Goal: Find specific page/section: Find specific page/section

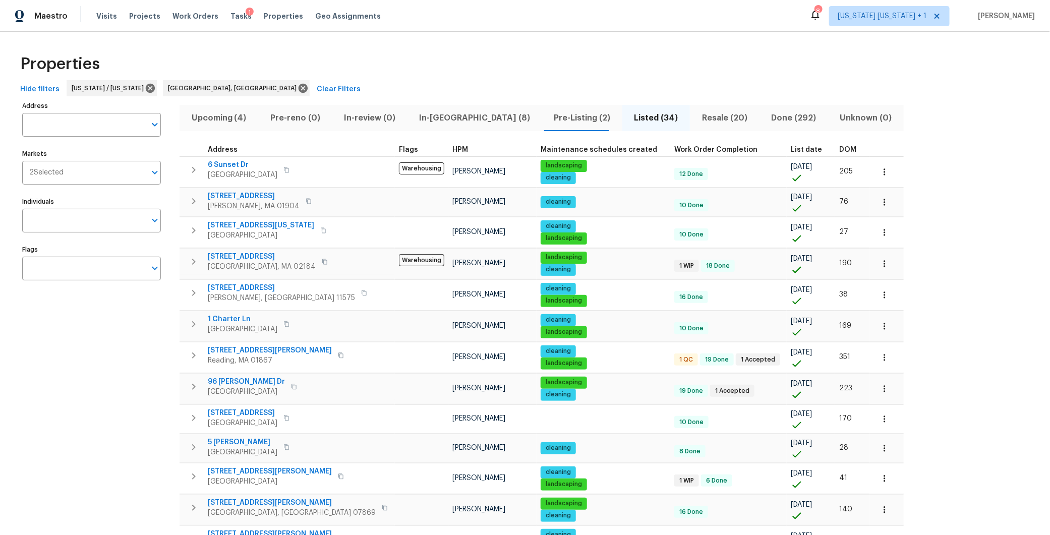
click at [835, 143] on th "DOM" at bounding box center [852, 150] width 34 height 14
click at [839, 146] on span "DOM" at bounding box center [847, 149] width 17 height 7
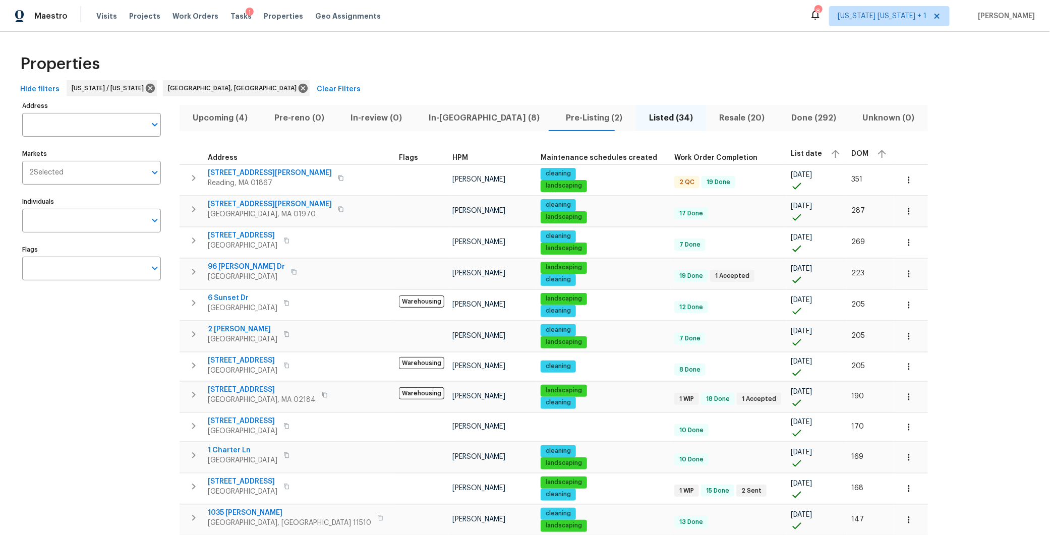
click at [851, 155] on span "DOM" at bounding box center [859, 153] width 17 height 7
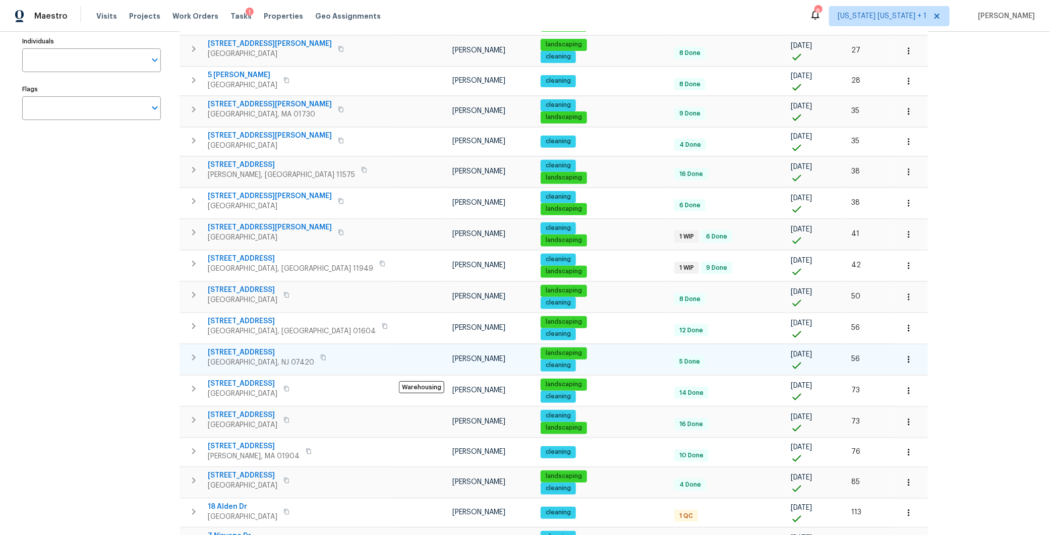
scroll to position [167, 0]
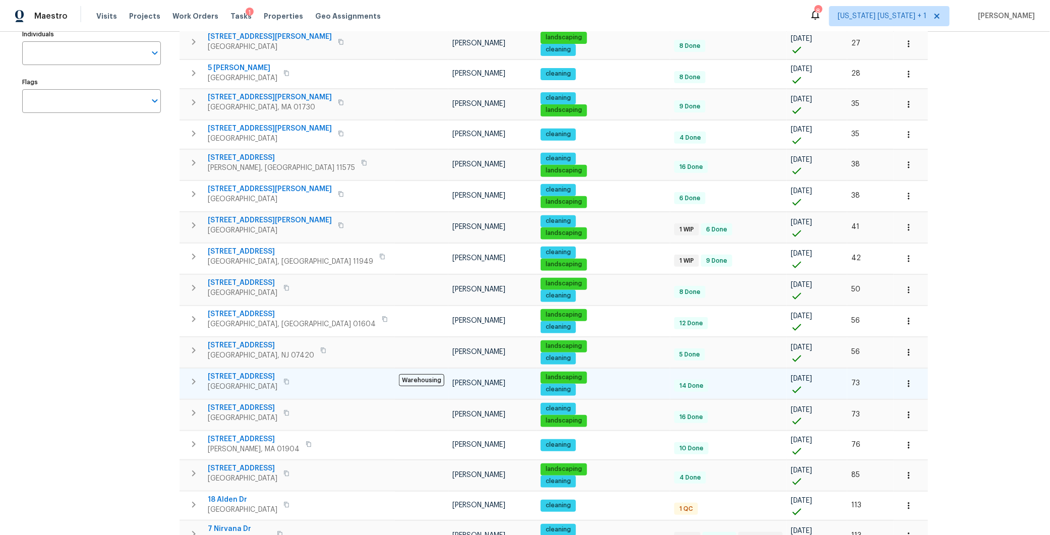
click at [240, 375] on span "[STREET_ADDRESS]" at bounding box center [243, 377] width 70 height 10
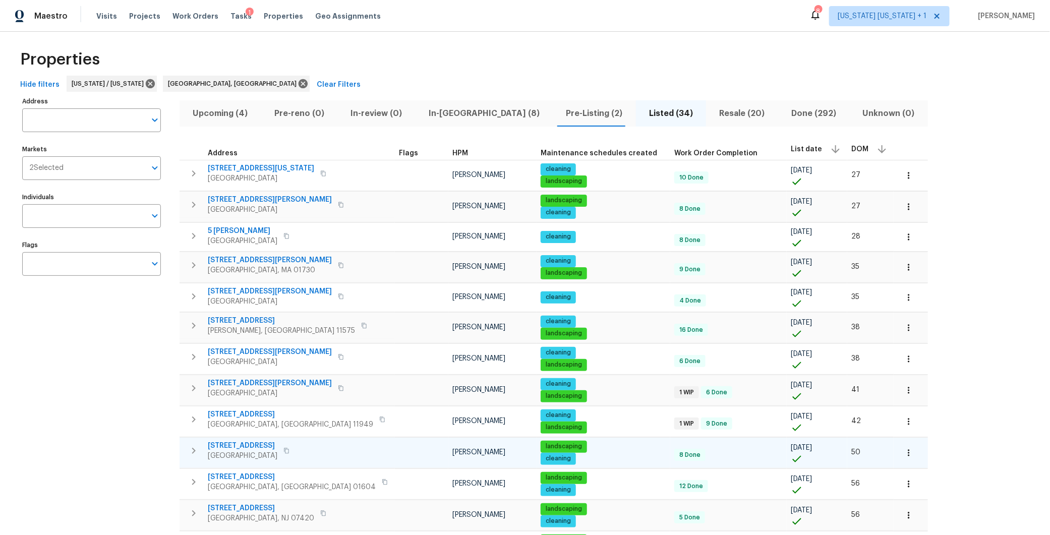
scroll to position [0, 0]
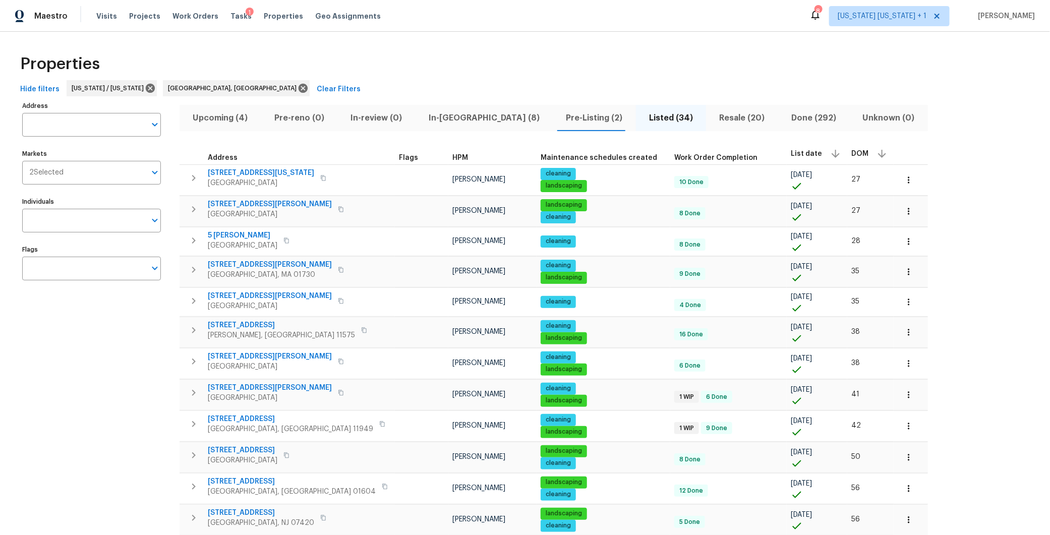
click at [450, 119] on span "In-[GEOGRAPHIC_DATA] (8)" at bounding box center [485, 118] width 126 height 14
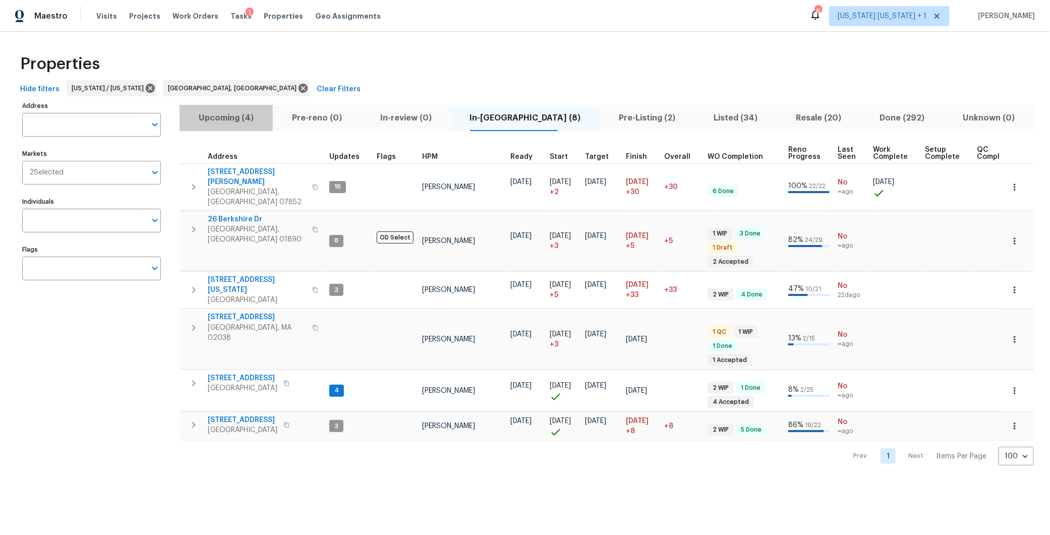
click at [226, 115] on span "Upcoming (4)" at bounding box center [226, 118] width 81 height 14
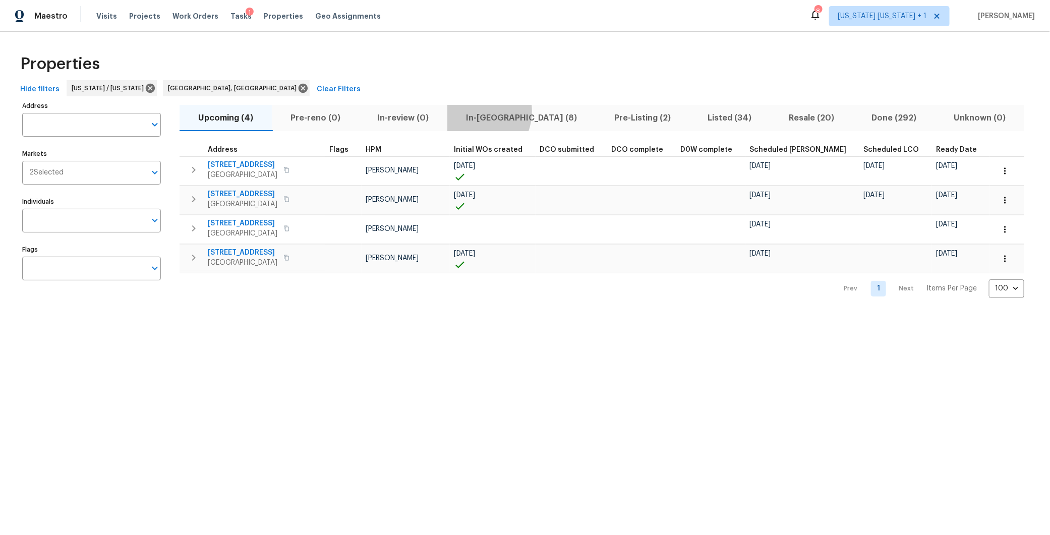
click at [475, 111] on span "In-[GEOGRAPHIC_DATA] (8)" at bounding box center [521, 118] width 136 height 14
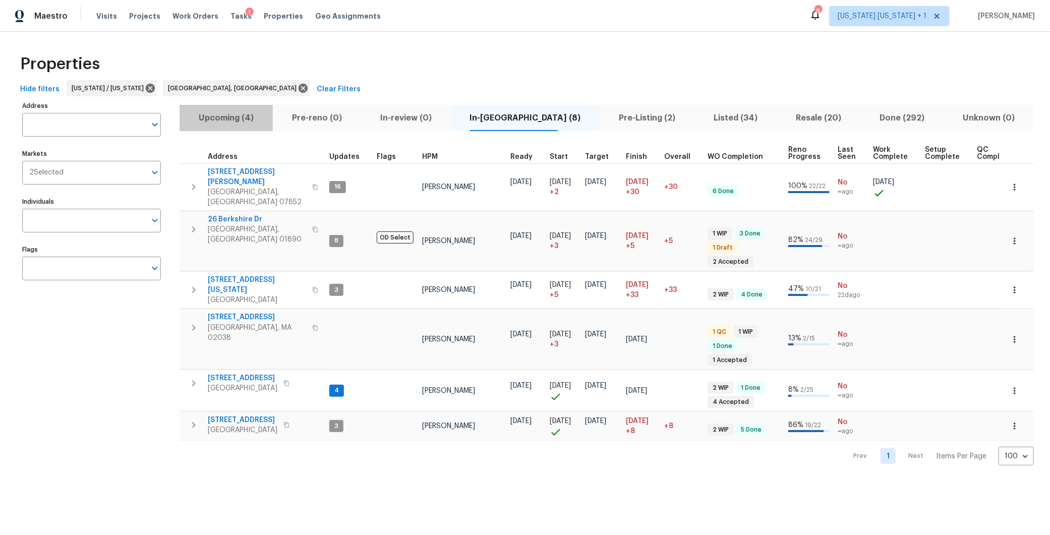
click at [241, 117] on span "Upcoming (4)" at bounding box center [226, 118] width 81 height 14
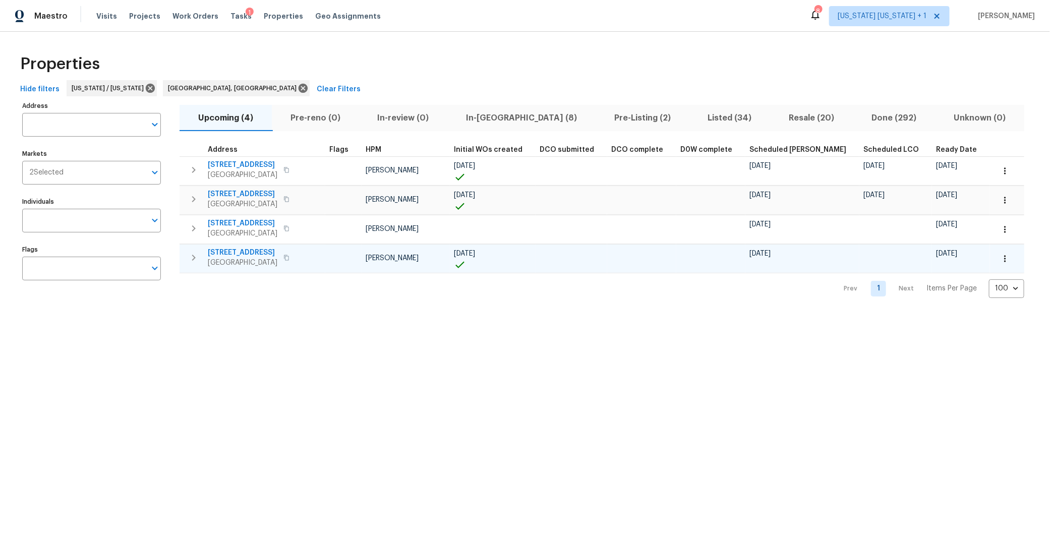
click at [188, 259] on icon "button" at bounding box center [194, 258] width 12 height 12
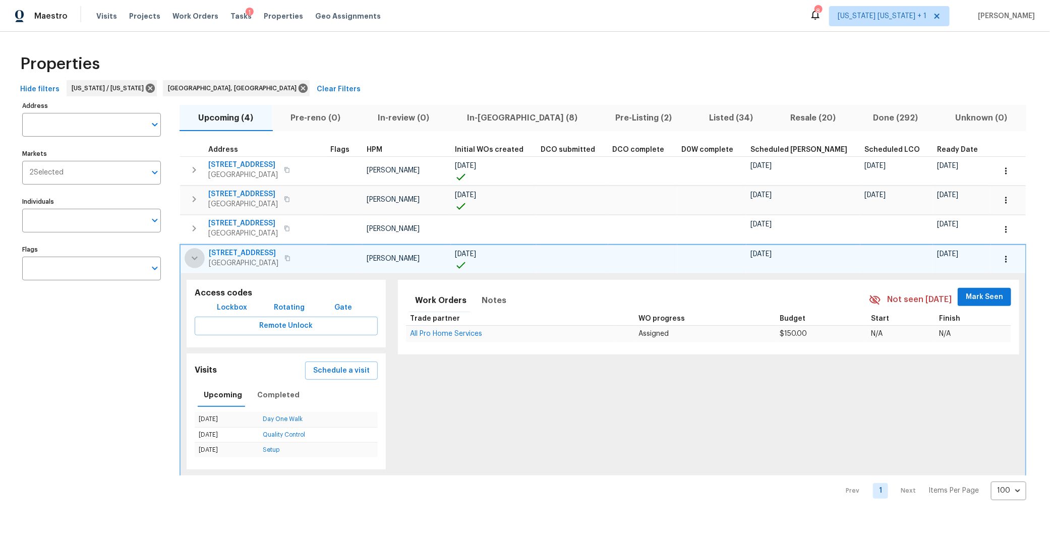
click at [198, 257] on icon "button" at bounding box center [195, 258] width 12 height 12
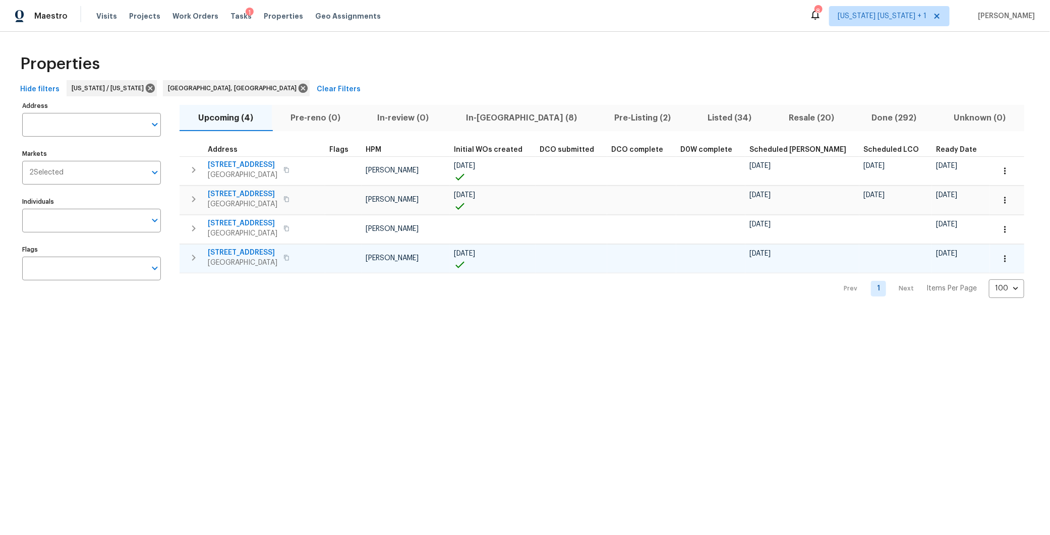
click at [479, 114] on span "In-[GEOGRAPHIC_DATA] (8)" at bounding box center [521, 118] width 136 height 14
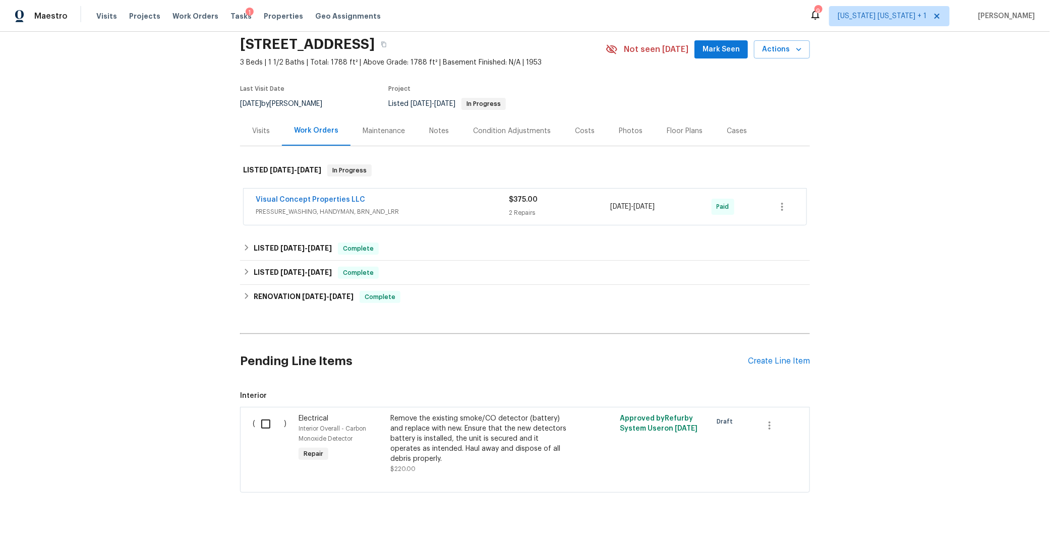
scroll to position [42, 0]
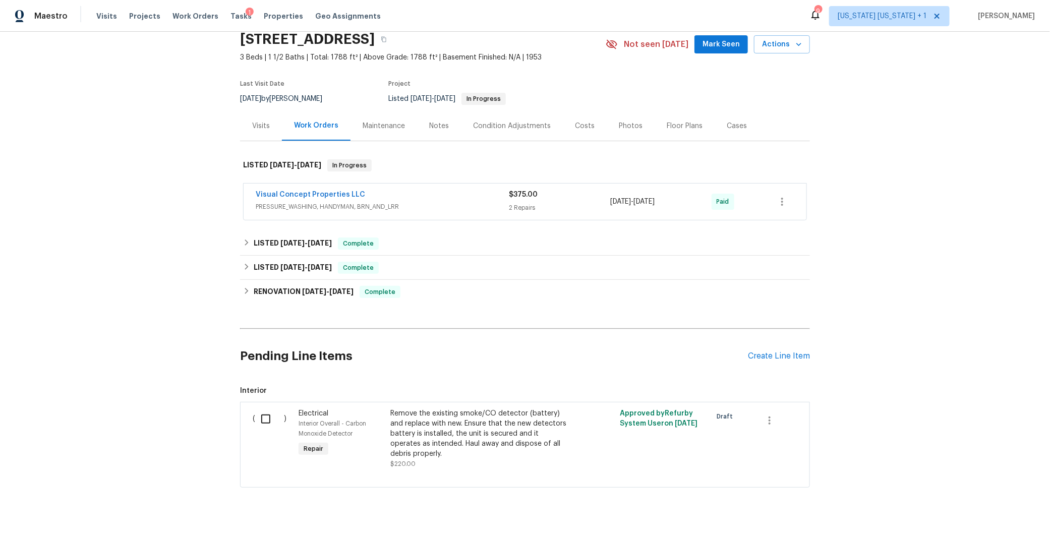
click at [422, 132] on div "Notes" at bounding box center [439, 126] width 44 height 30
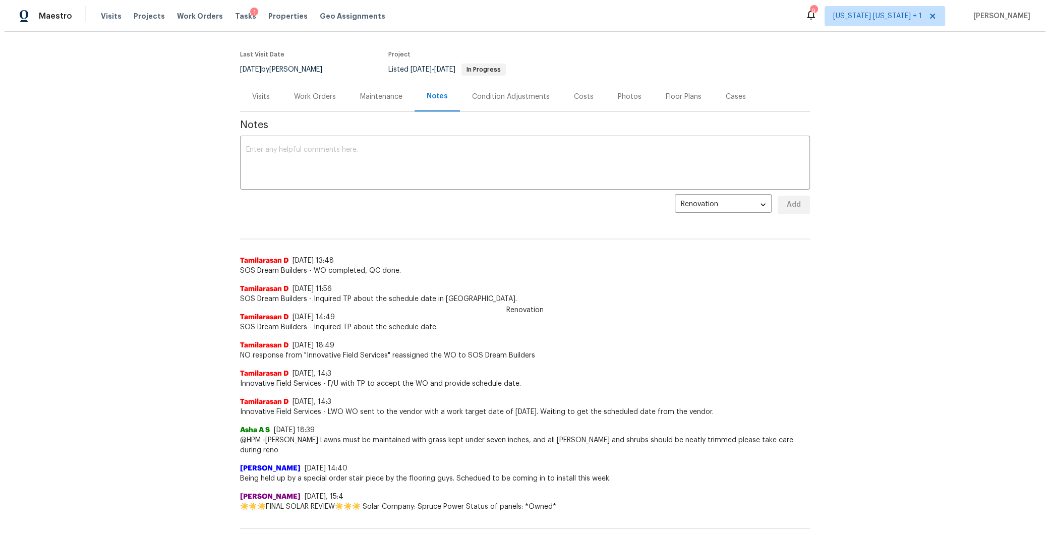
scroll to position [64, 0]
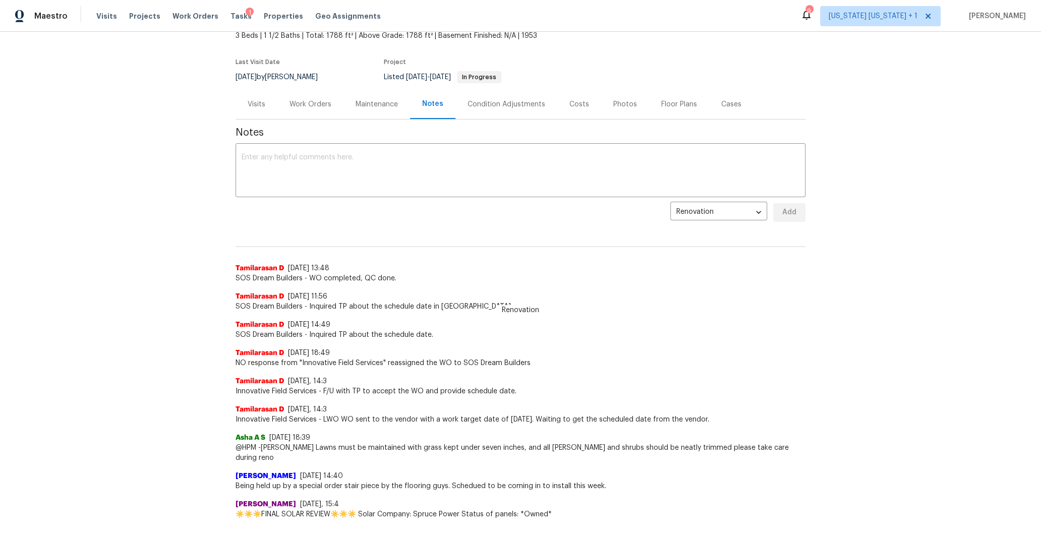
click at [323, 103] on div "Work Orders" at bounding box center [310, 104] width 42 height 10
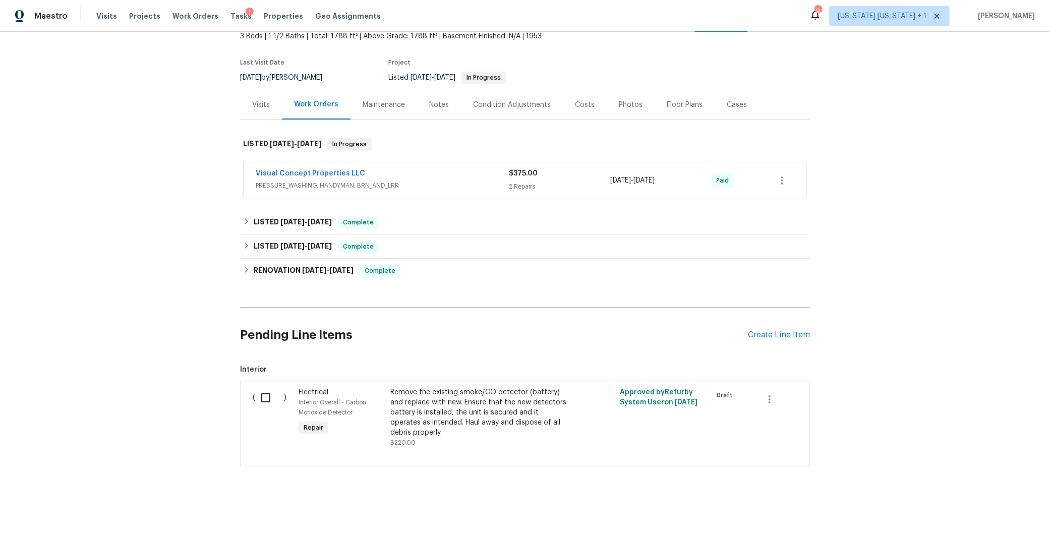
scroll to position [71, 0]
click at [244, 266] on icon at bounding box center [246, 269] width 7 height 7
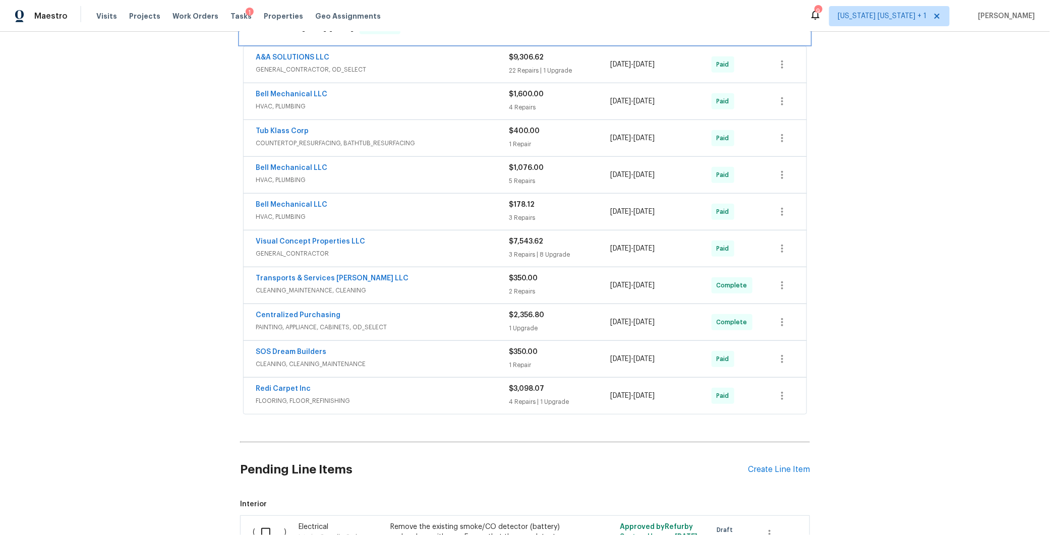
scroll to position [320, 0]
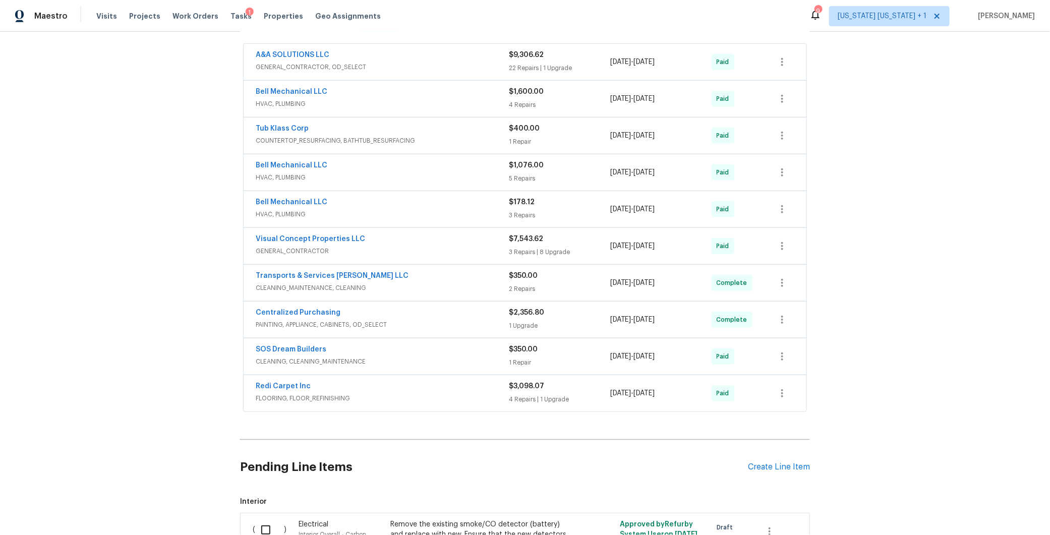
click at [449, 163] on div "Bell Mechanical LLC" at bounding box center [382, 166] width 253 height 12
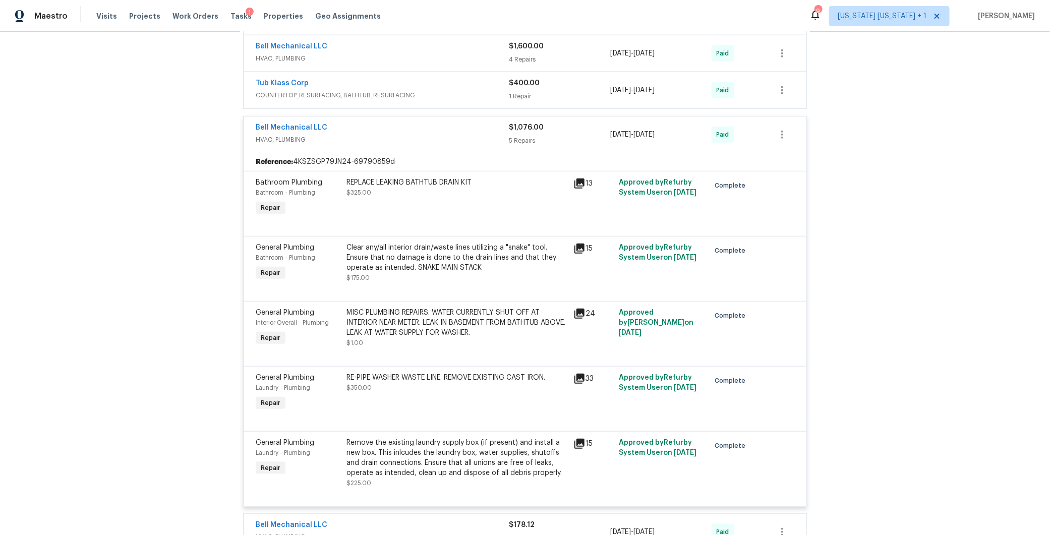
scroll to position [366, 0]
click at [447, 123] on div "Bell Mechanical LLC" at bounding box center [382, 128] width 253 height 12
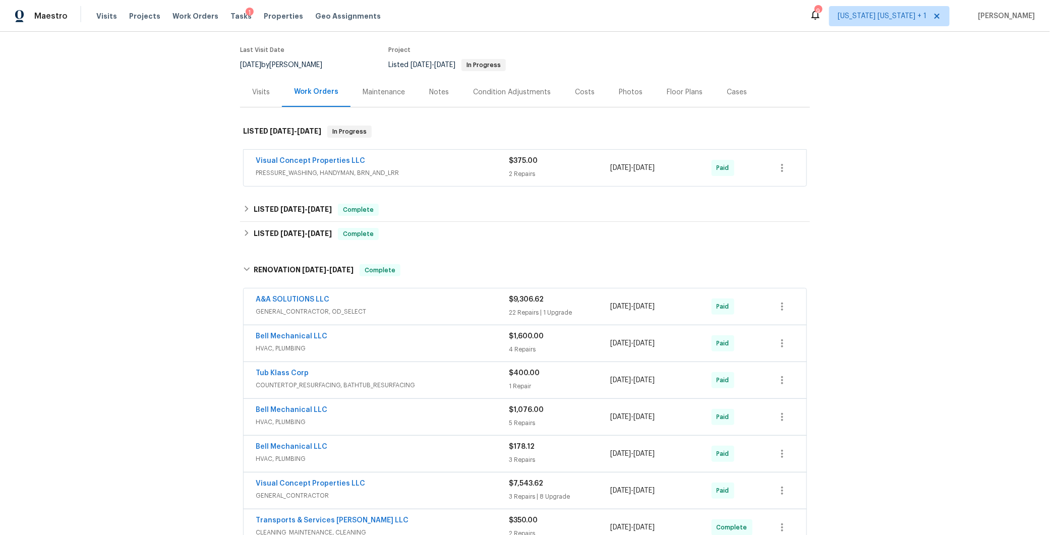
scroll to position [79, 0]
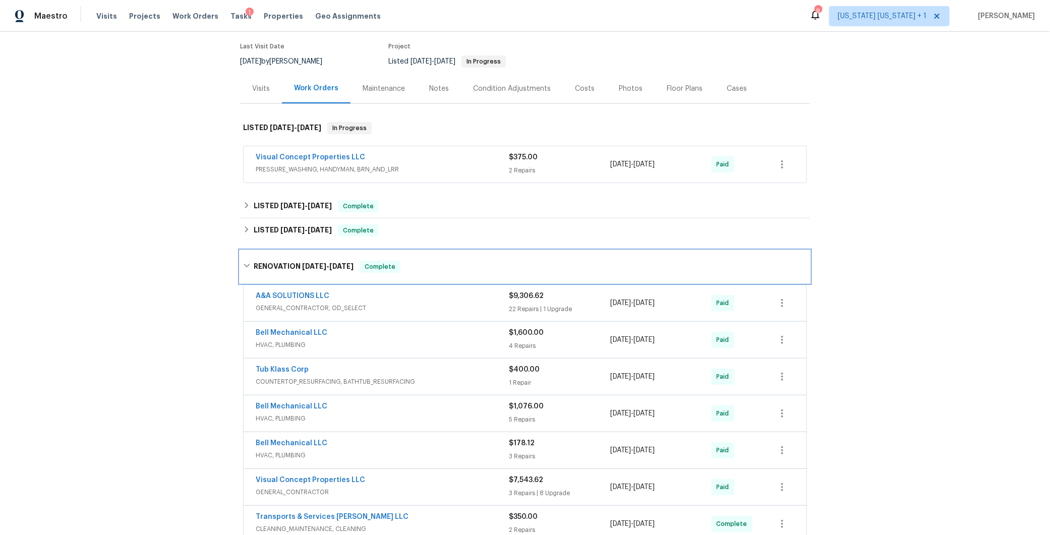
click at [243, 265] on icon at bounding box center [246, 265] width 7 height 7
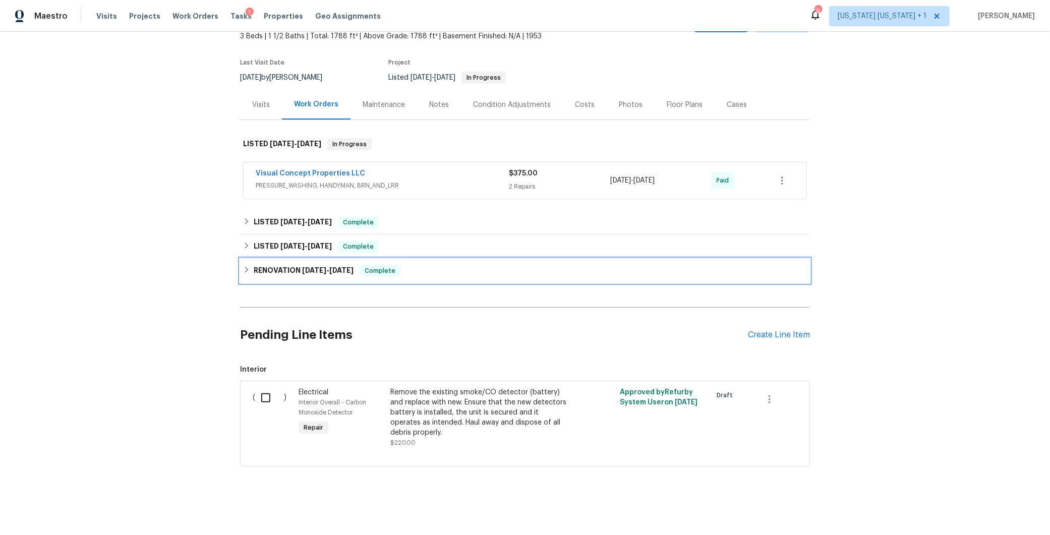
scroll to position [71, 0]
click at [244, 266] on icon at bounding box center [246, 269] width 7 height 7
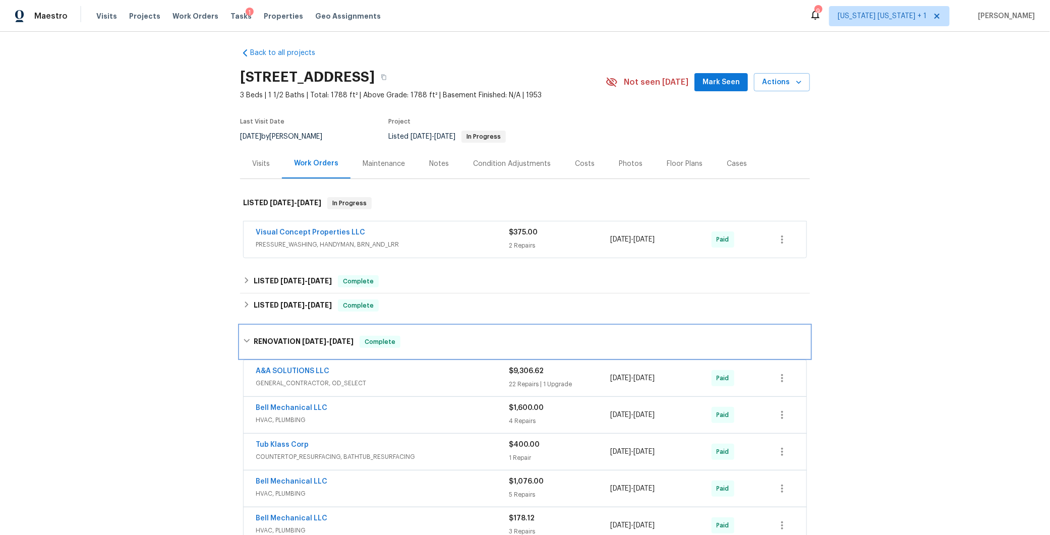
scroll to position [0, 0]
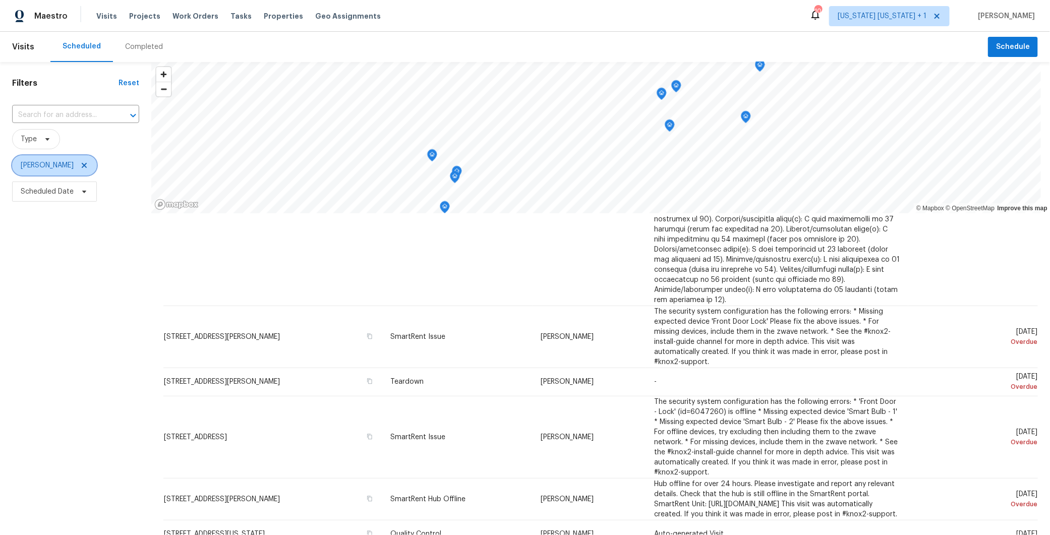
click at [80, 166] on icon at bounding box center [84, 165] width 8 height 8
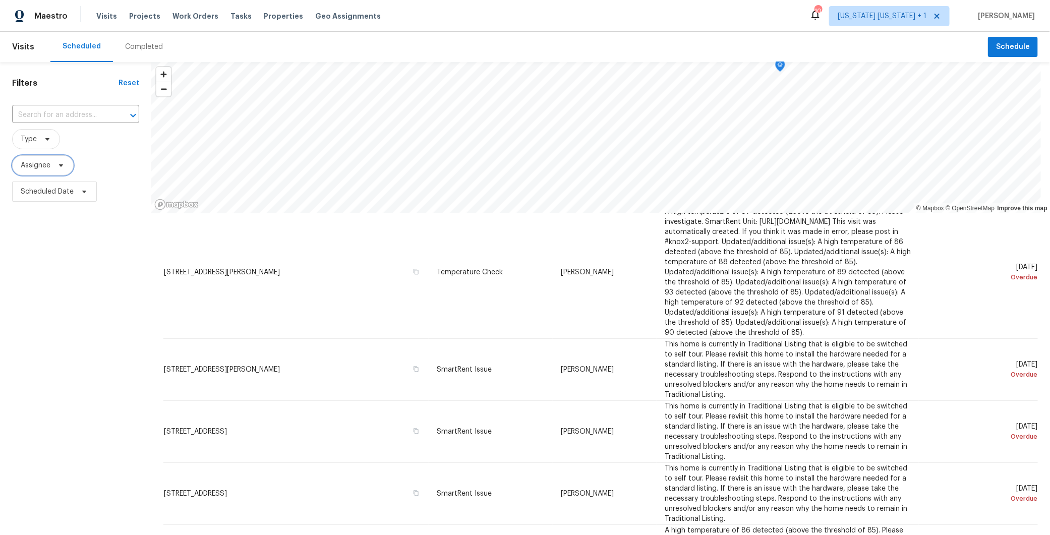
click at [41, 164] on span "Assignee" at bounding box center [36, 165] width 30 height 10
type input "g"
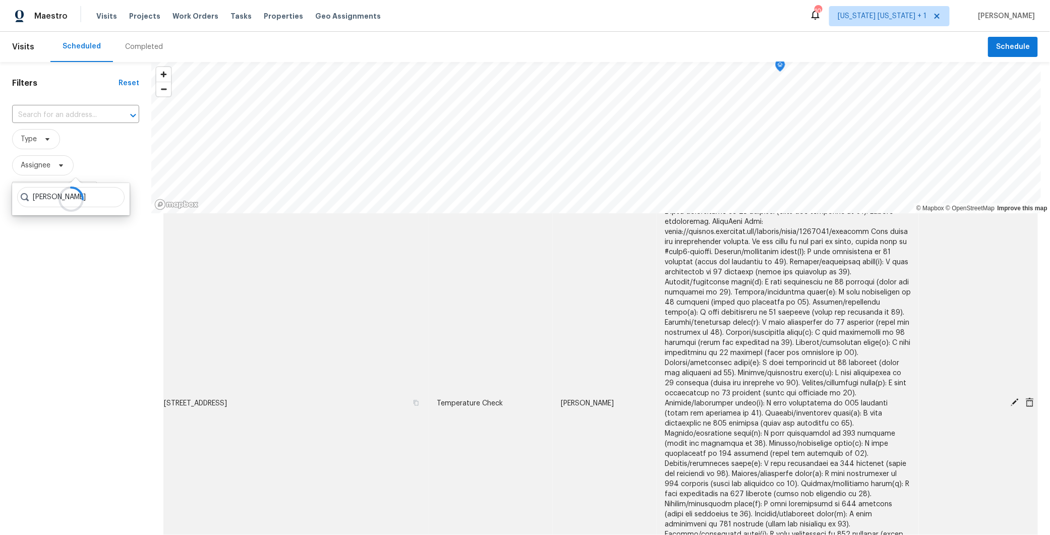
scroll to position [390, 0]
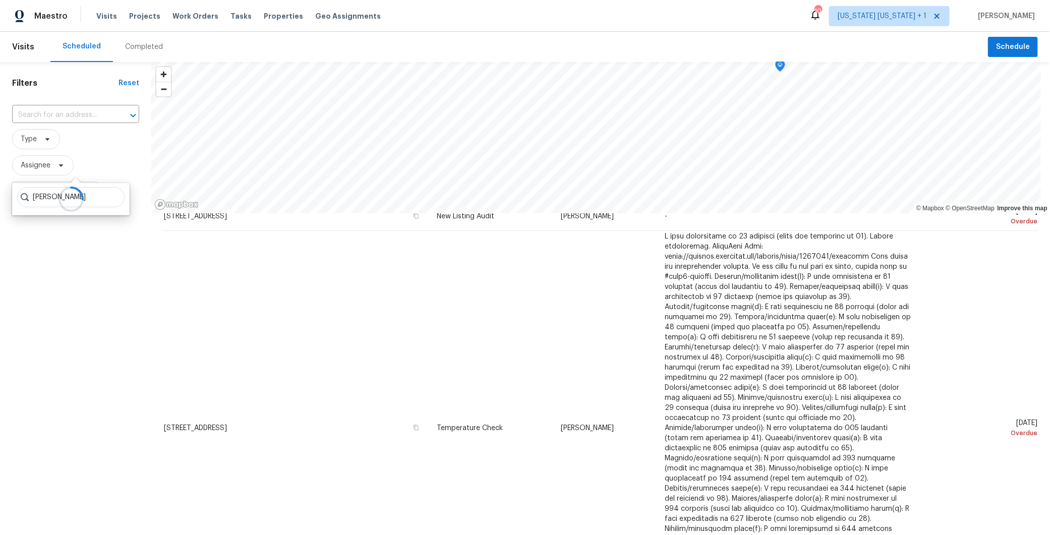
type input "thomas gannon"
click at [107, 196] on div at bounding box center [71, 199] width 118 height 32
click at [476, 36] on div "Scheduled Completed" at bounding box center [519, 47] width 938 height 30
